Goal: Transaction & Acquisition: Purchase product/service

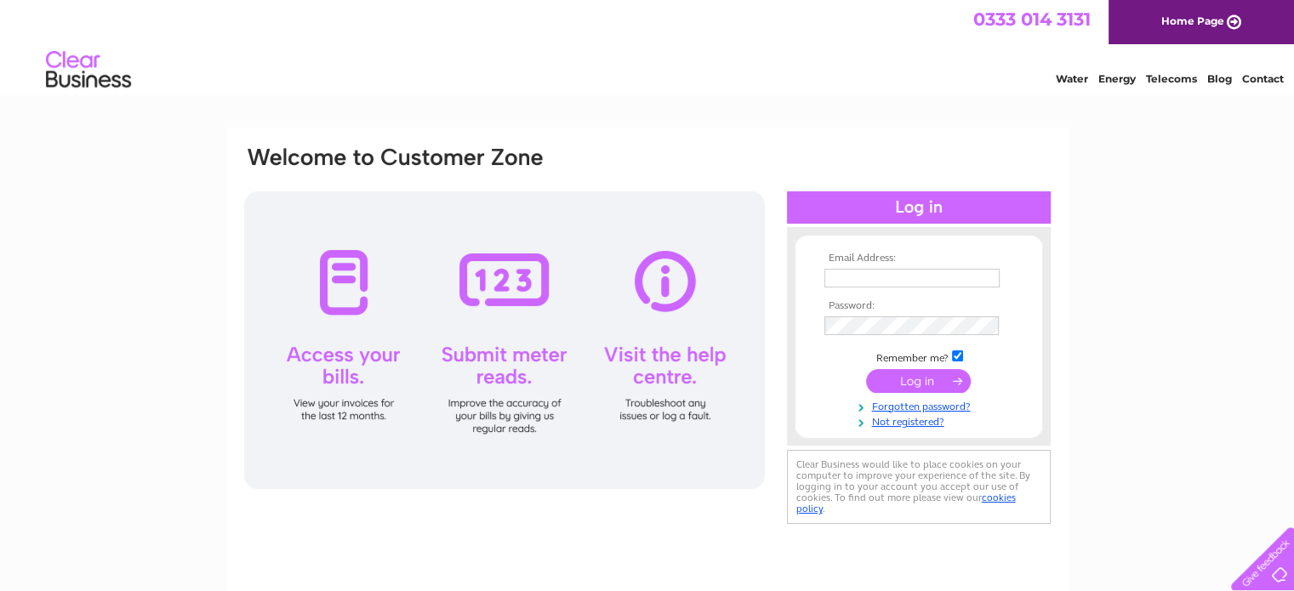
type input "nmkandco@hotmail.com"
click at [917, 382] on input "submit" at bounding box center [918, 381] width 105 height 24
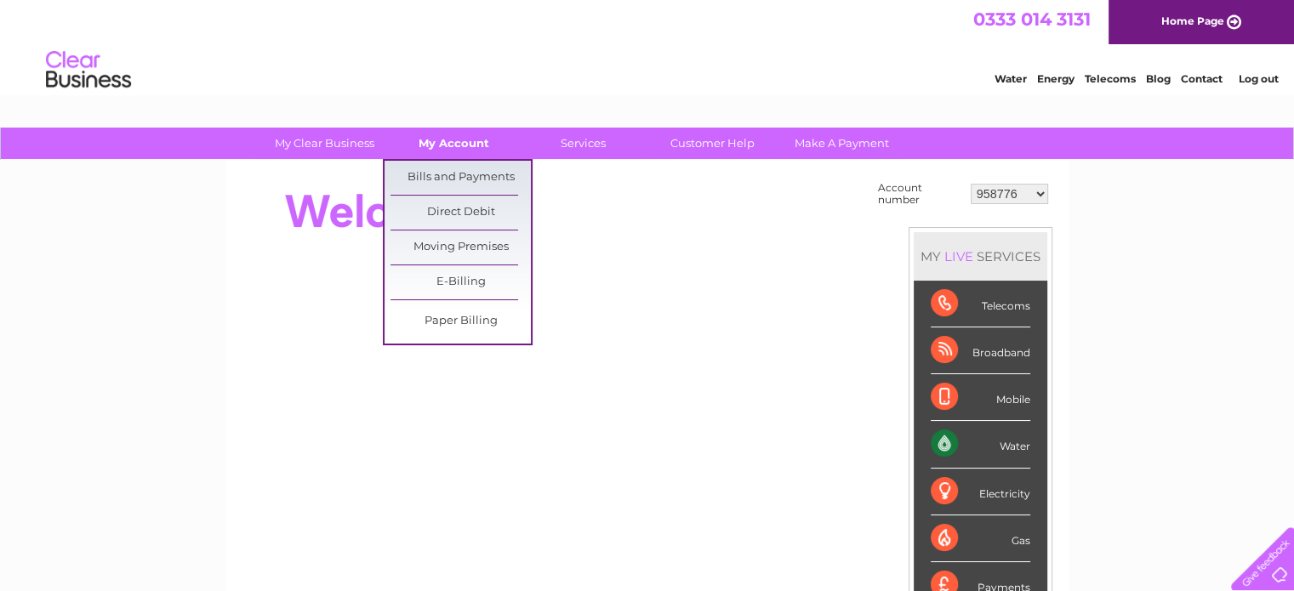
click at [456, 139] on link "My Account" at bounding box center [454, 143] width 140 height 31
click at [448, 173] on link "Bills and Payments" at bounding box center [460, 178] width 140 height 34
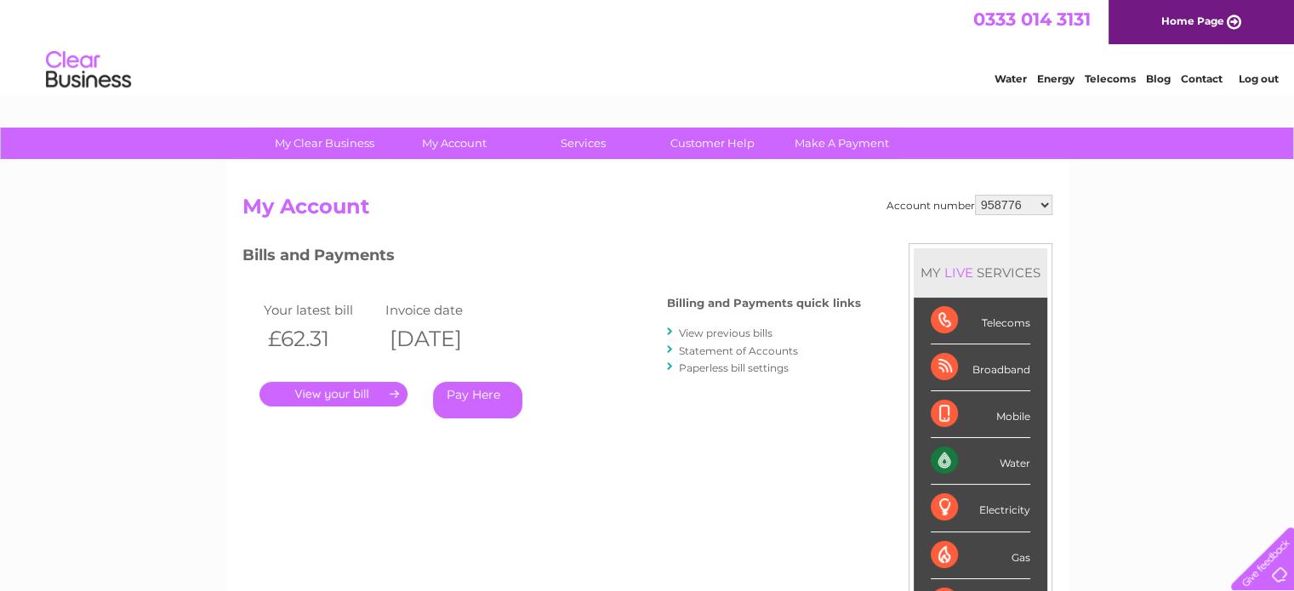
click at [347, 394] on link "." at bounding box center [333, 394] width 148 height 25
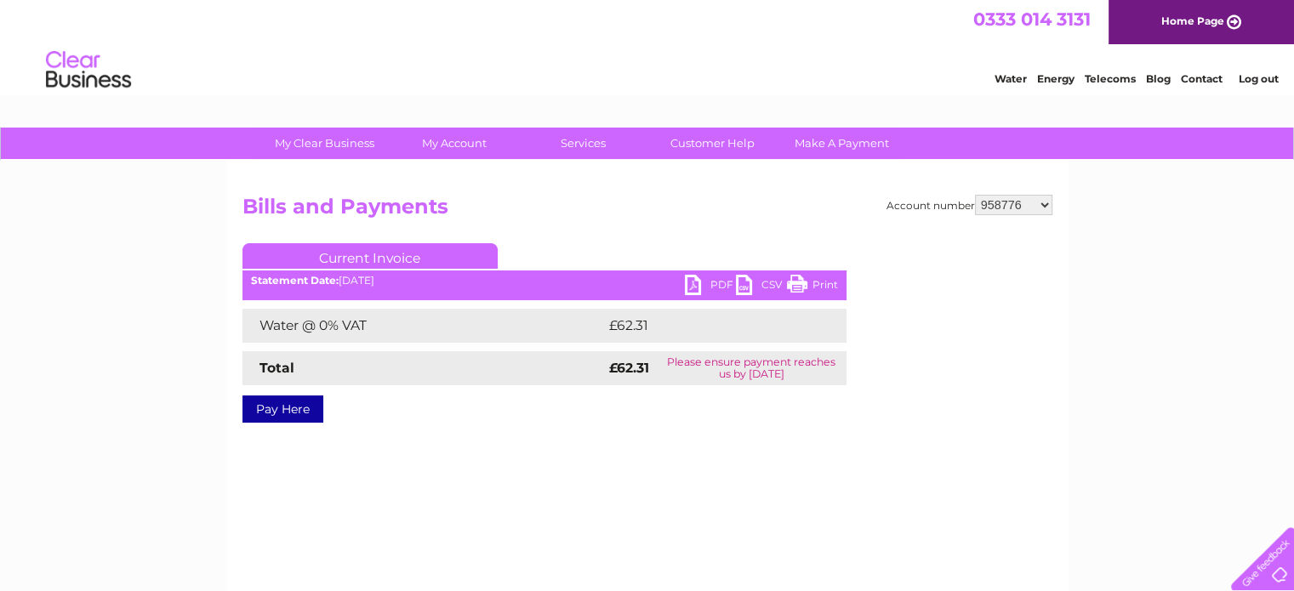
click at [281, 414] on link "Pay Here" at bounding box center [282, 408] width 81 height 27
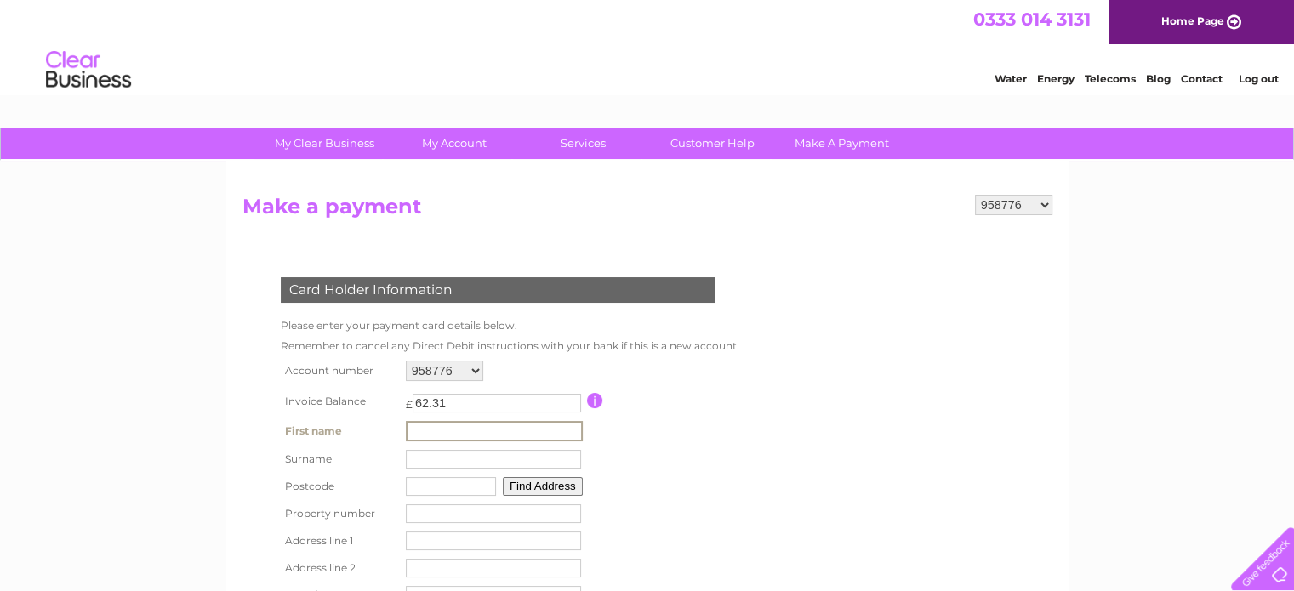
click at [447, 430] on input "text" at bounding box center [494, 431] width 177 height 20
type input "[PERSON_NAME]"
type input "MacKay"
type input "HS2 0AN"
type input "2"
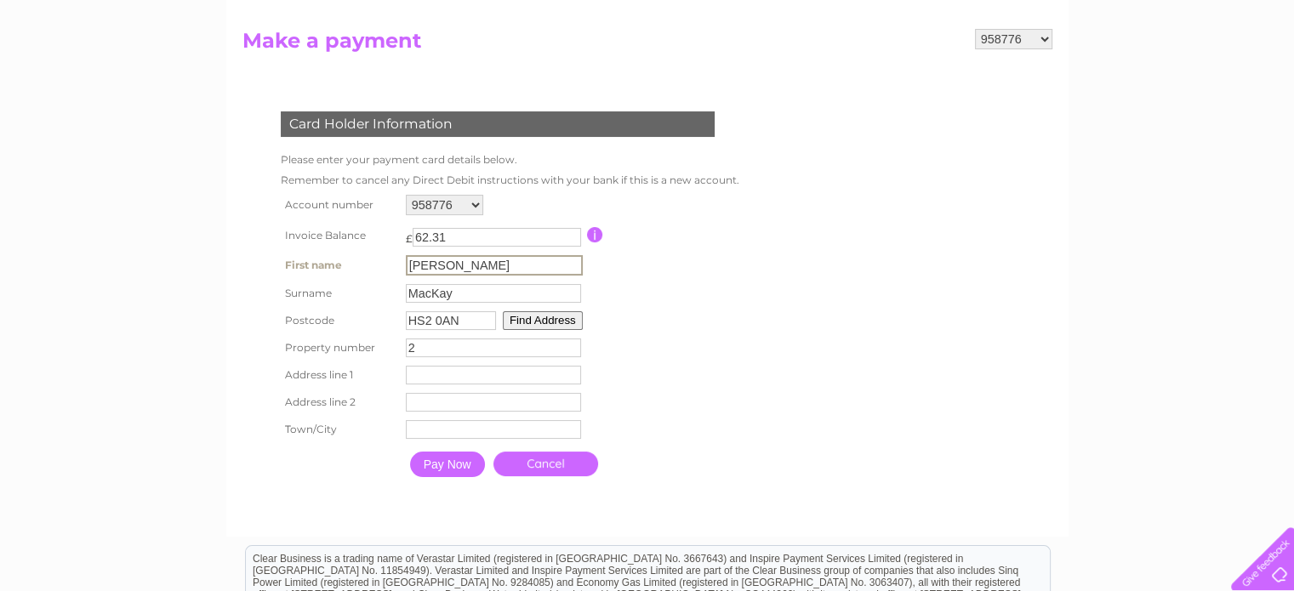
scroll to position [170, 0]
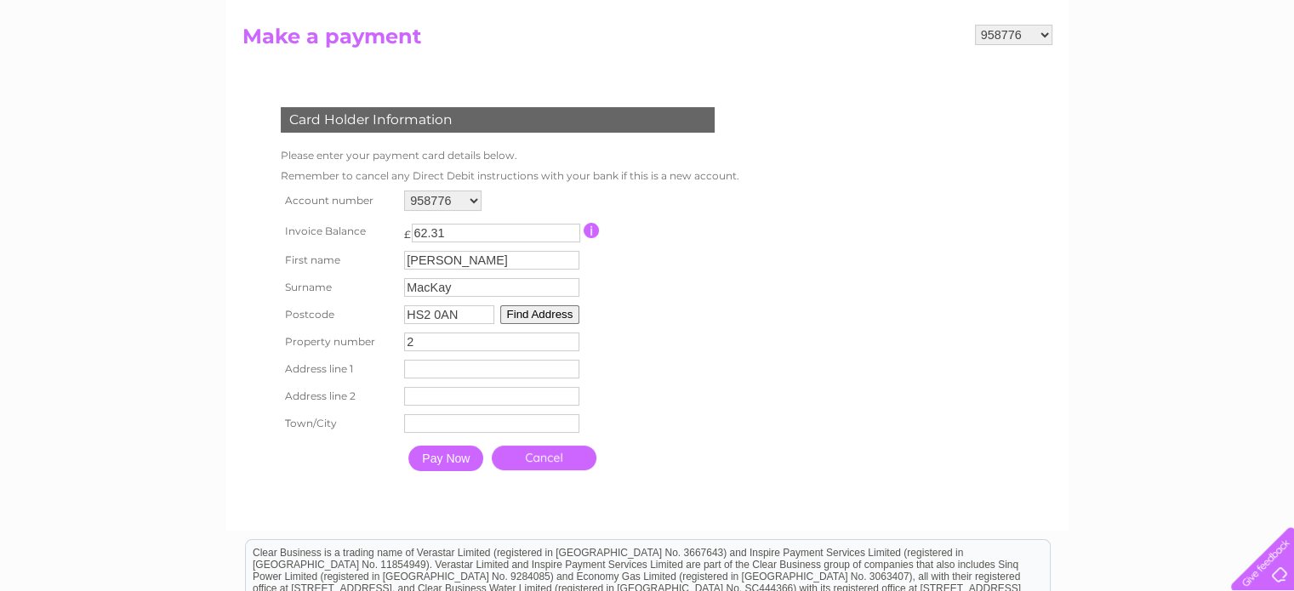
click at [552, 319] on button "Find Address" at bounding box center [540, 314] width 80 height 19
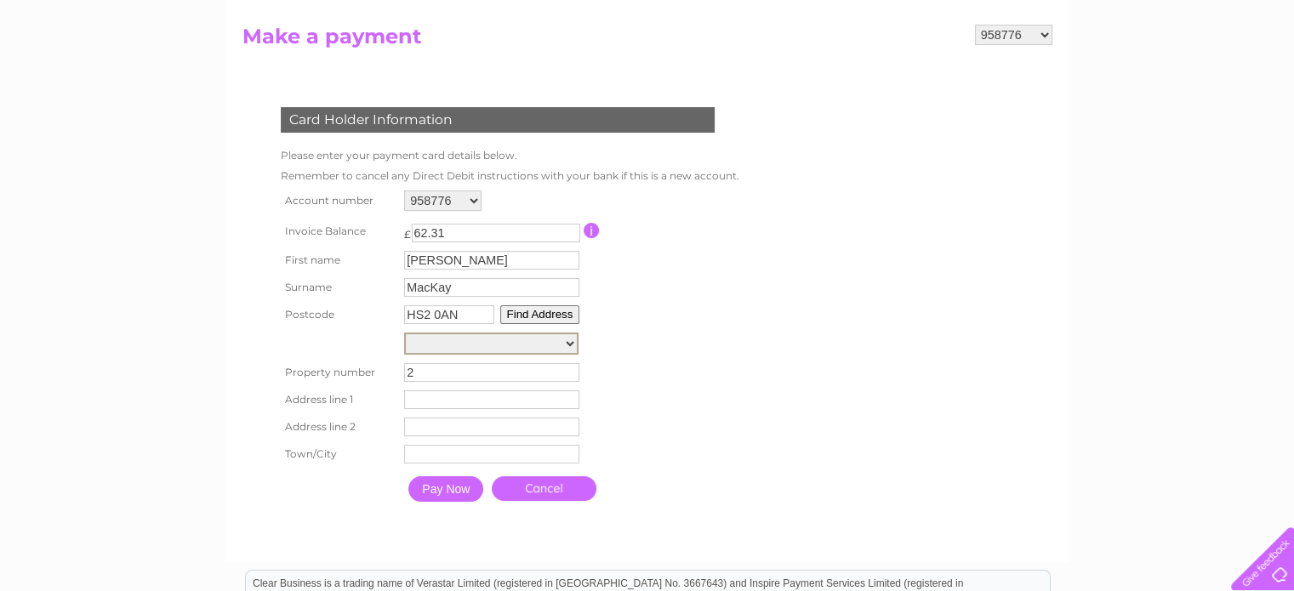
click at [567, 342] on select "5A-6, [GEOGRAPHIC_DATA], [GEOGRAPHIC_DATA], [GEOGRAPHIC_DATA], [GEOGRAPHIC_DATA…" at bounding box center [491, 344] width 174 height 22
select select ",Parkend,,[GEOGRAPHIC_DATA]"
click at [404, 333] on select "5A-6, [GEOGRAPHIC_DATA], [GEOGRAPHIC_DATA], [GEOGRAPHIC_DATA], [GEOGRAPHIC_DATA…" at bounding box center [491, 344] width 174 height 22
type input "Parkend"
type input "[PERSON_NAME]"
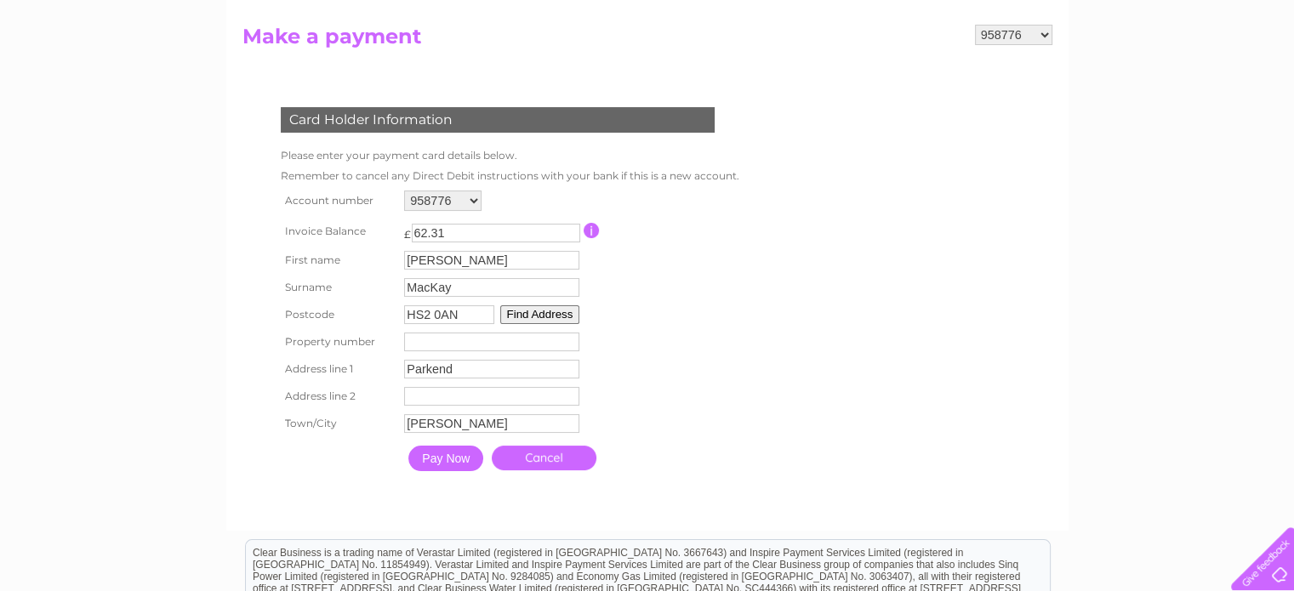
click at [446, 455] on input "Pay Now" at bounding box center [445, 459] width 75 height 26
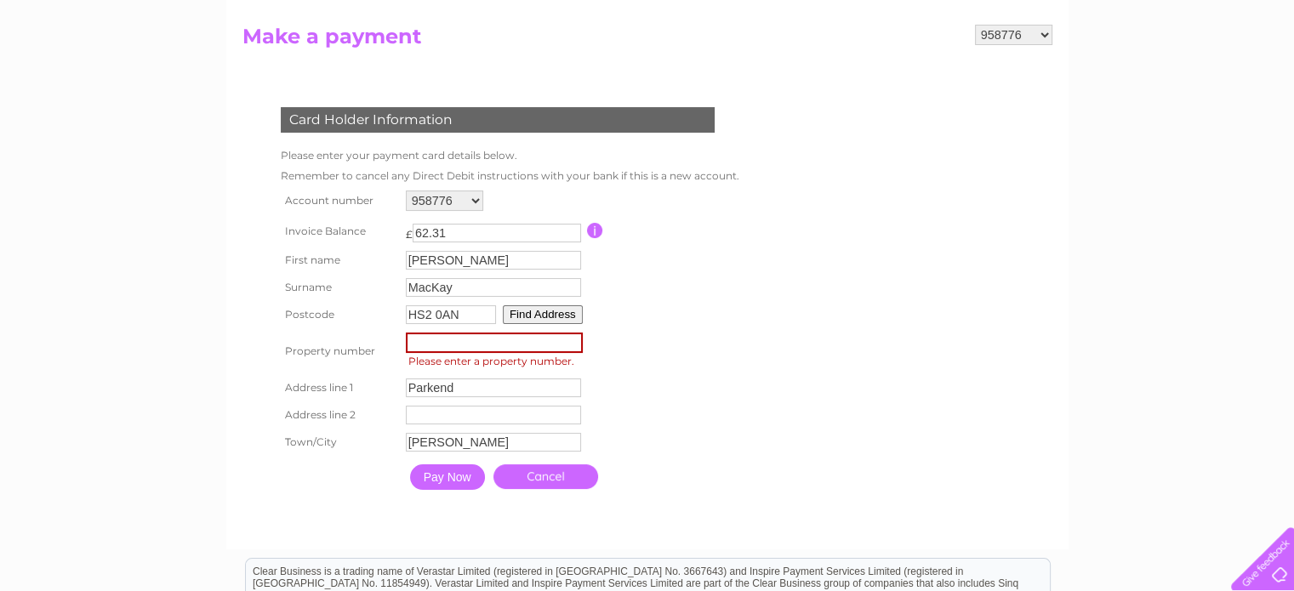
click at [445, 339] on input "number" at bounding box center [494, 343] width 177 height 20
type input "2"
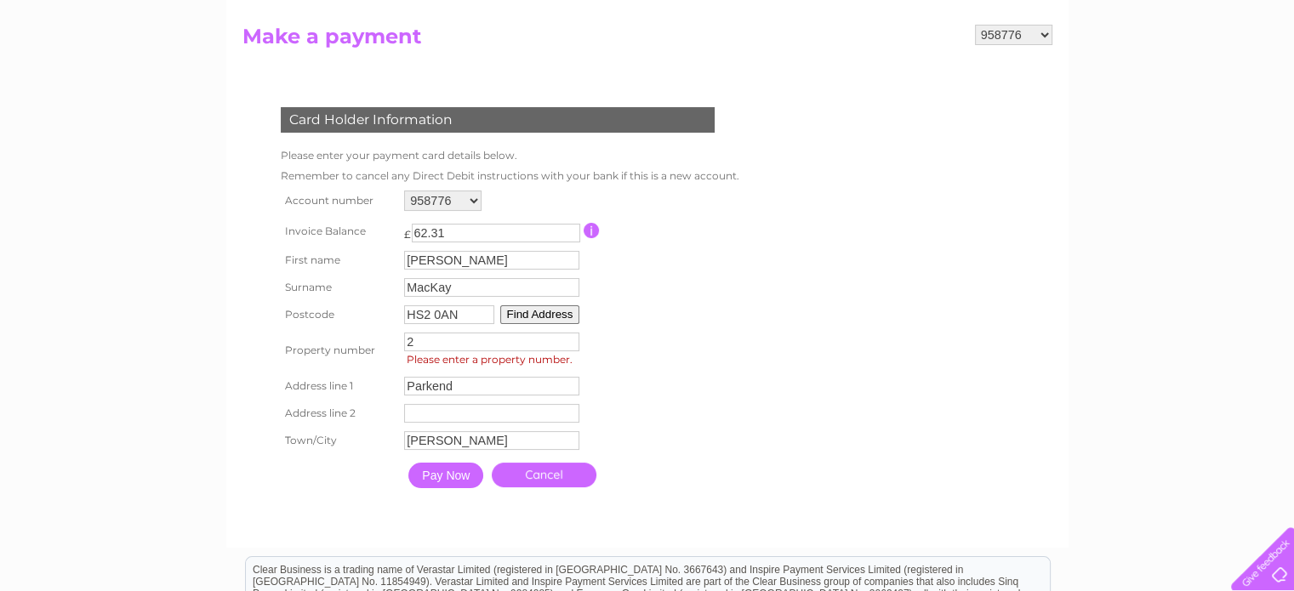
click at [436, 472] on input "Pay Now" at bounding box center [445, 476] width 75 height 26
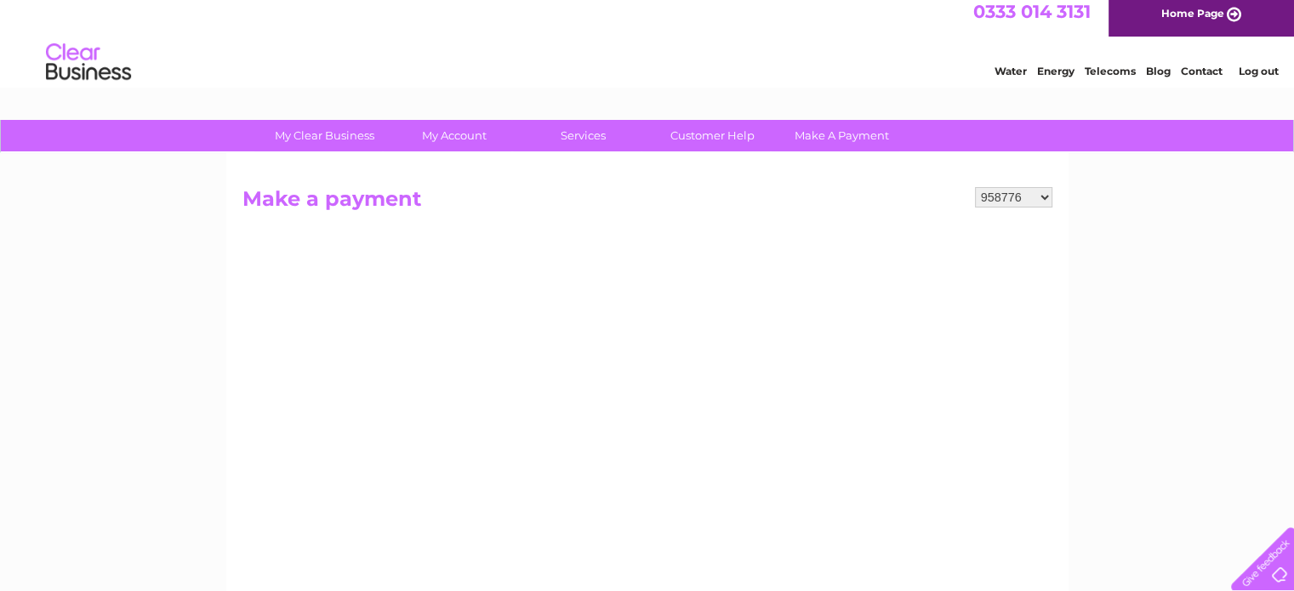
scroll to position [0, 0]
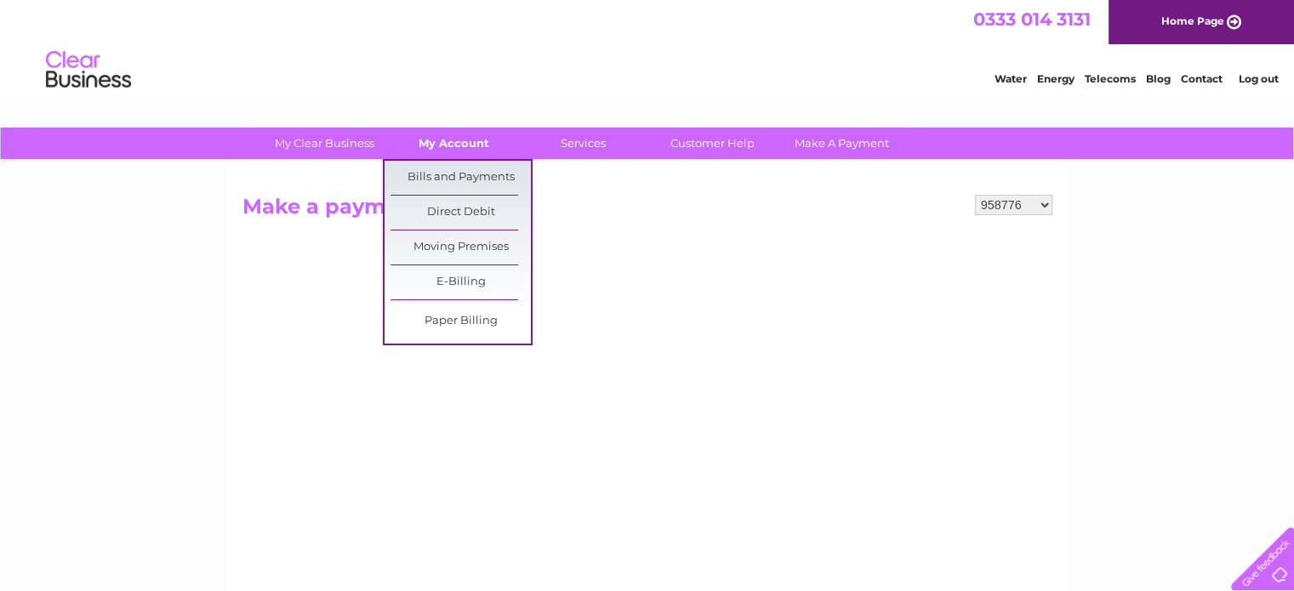
click at [433, 139] on link "My Account" at bounding box center [454, 143] width 140 height 31
click at [440, 179] on link "Bills and Payments" at bounding box center [460, 178] width 140 height 34
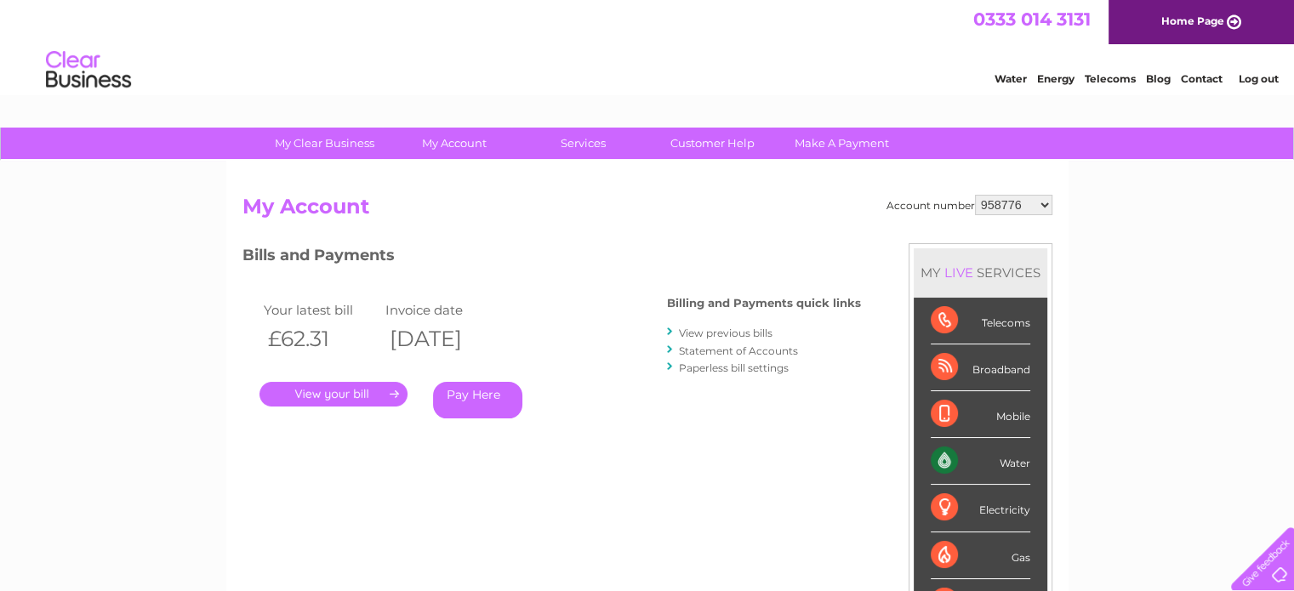
click at [1047, 204] on select "958776 1111812 1130128 30322339" at bounding box center [1013, 205] width 77 height 20
select select "1111812"
click at [975, 195] on select "958776 1111812 1130128 30322339" at bounding box center [1013, 205] width 77 height 20
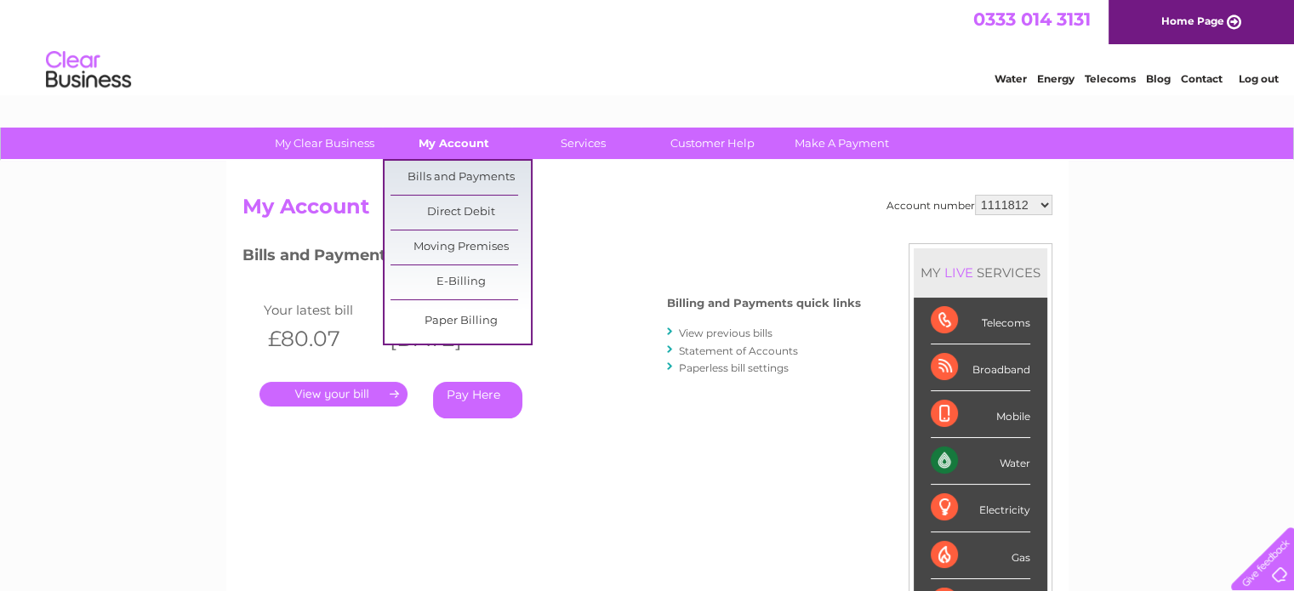
click at [434, 138] on link "My Account" at bounding box center [454, 143] width 140 height 31
click at [434, 179] on link "Bills and Payments" at bounding box center [460, 178] width 140 height 34
